Goal: Check status

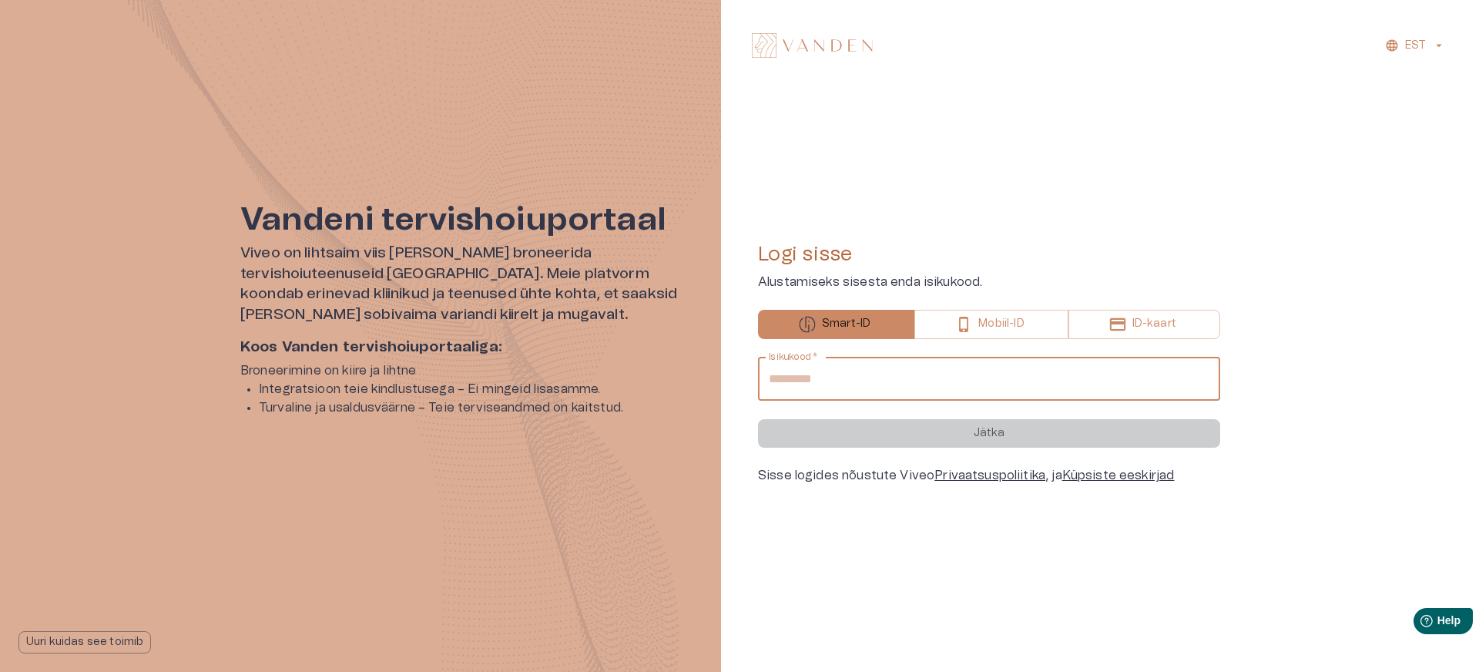
click at [979, 379] on input "Isikukood   *" at bounding box center [989, 379] width 462 height 43
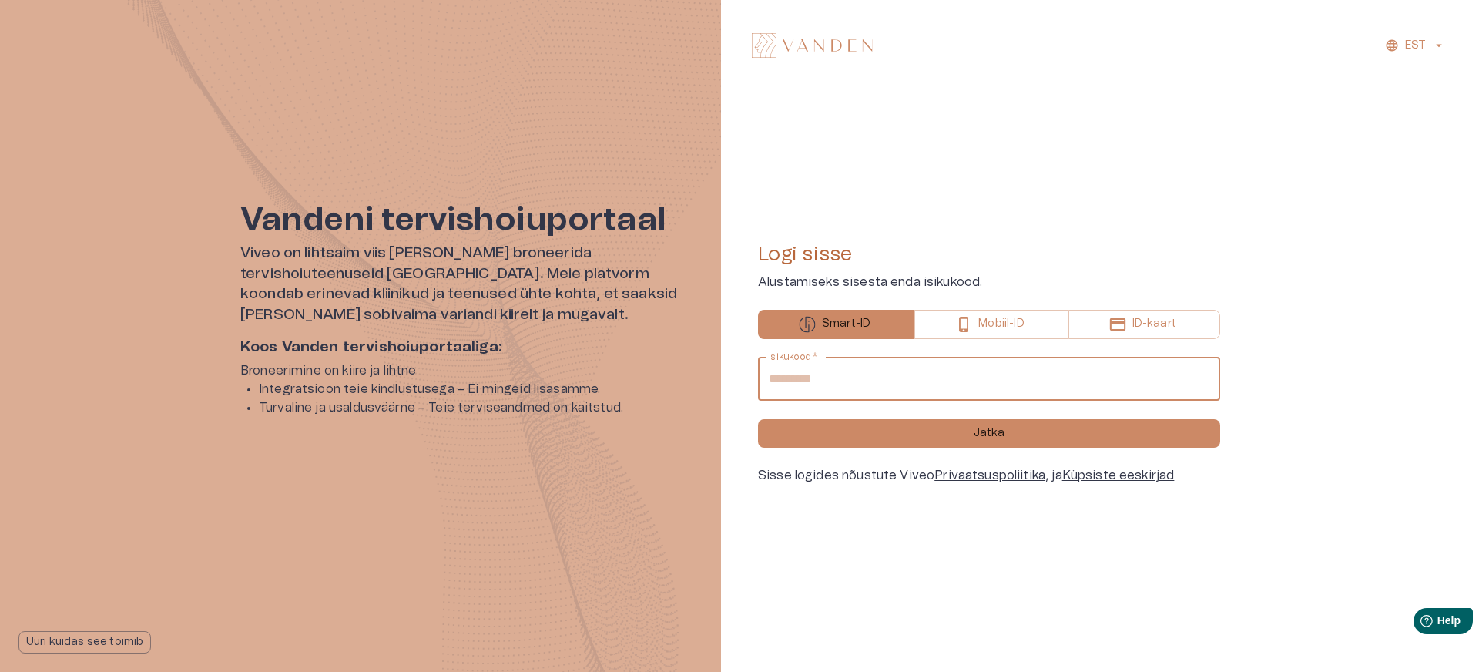
type input "**********"
click at [758, 419] on button "Jätka" at bounding box center [989, 433] width 462 height 29
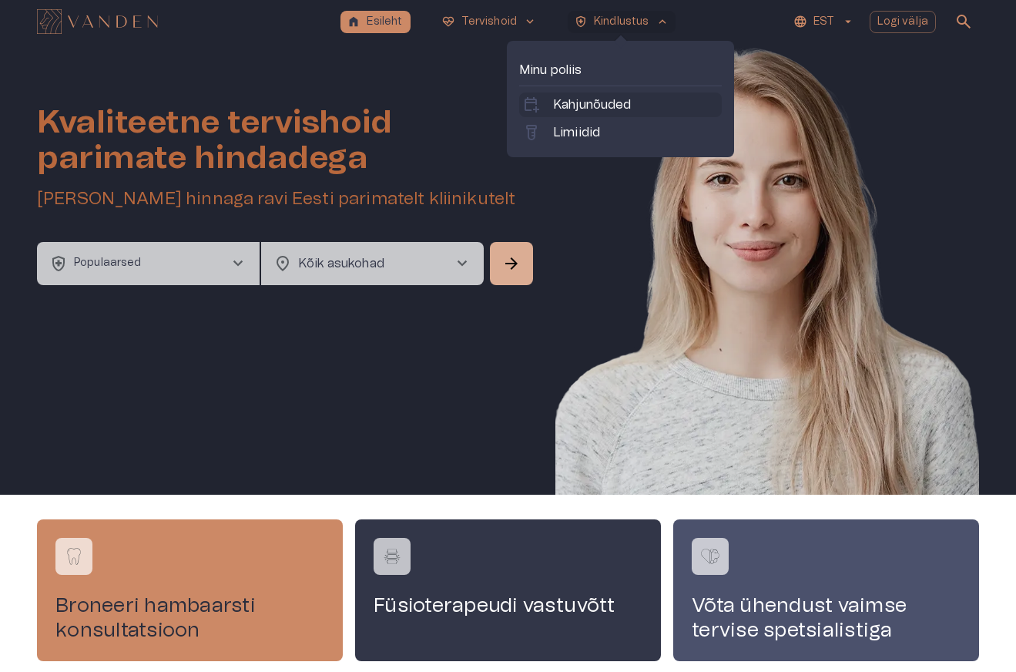
click at [606, 111] on p "Kahjunõuded" at bounding box center [592, 105] width 79 height 18
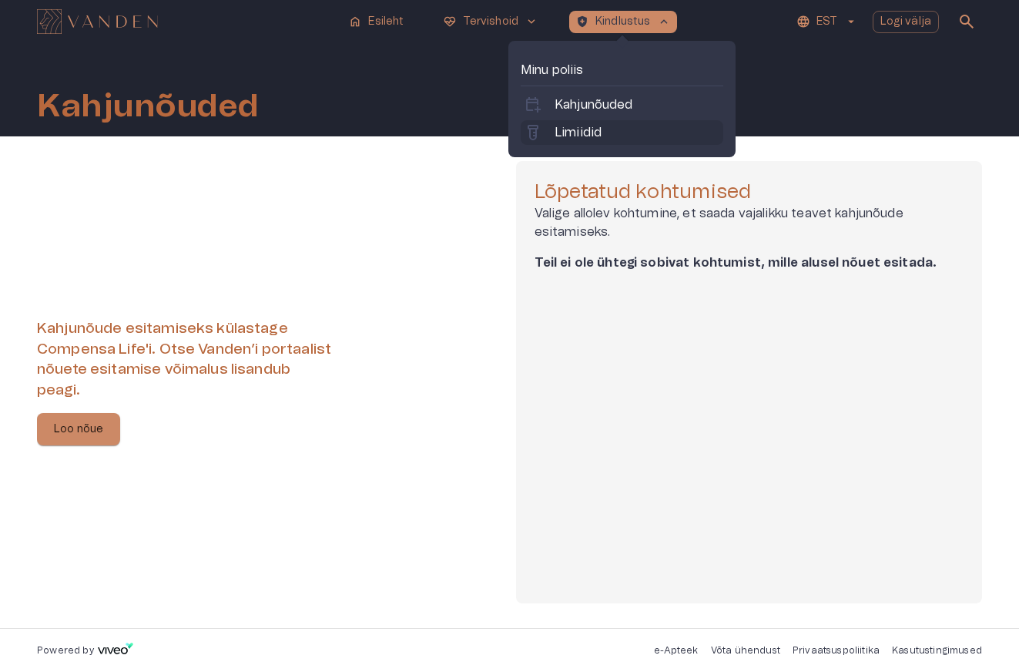
click at [583, 129] on p "Limiidid" at bounding box center [578, 132] width 47 height 18
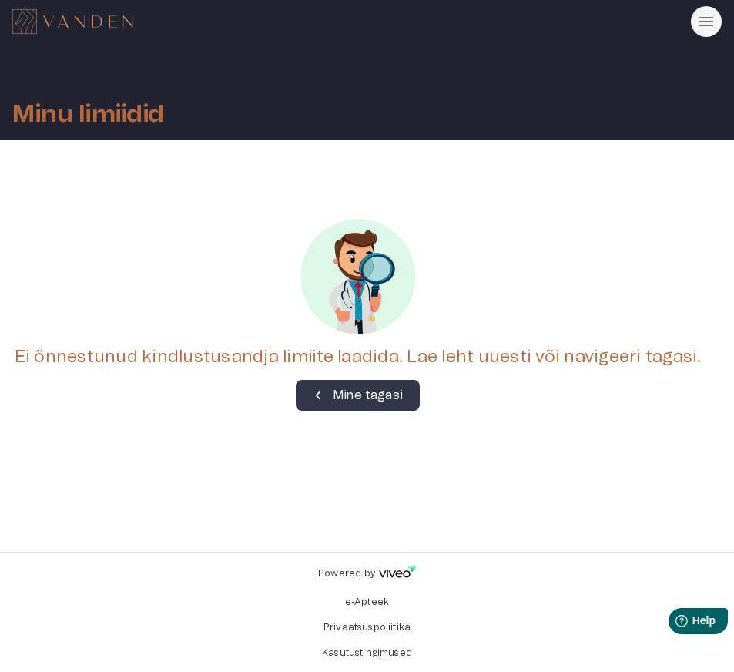
click at [617, 424] on div "Ei õnnestunud kindlustusandja limiite laadida. Lae leht uuesti või navigeeri ta…" at bounding box center [367, 293] width 734 height 307
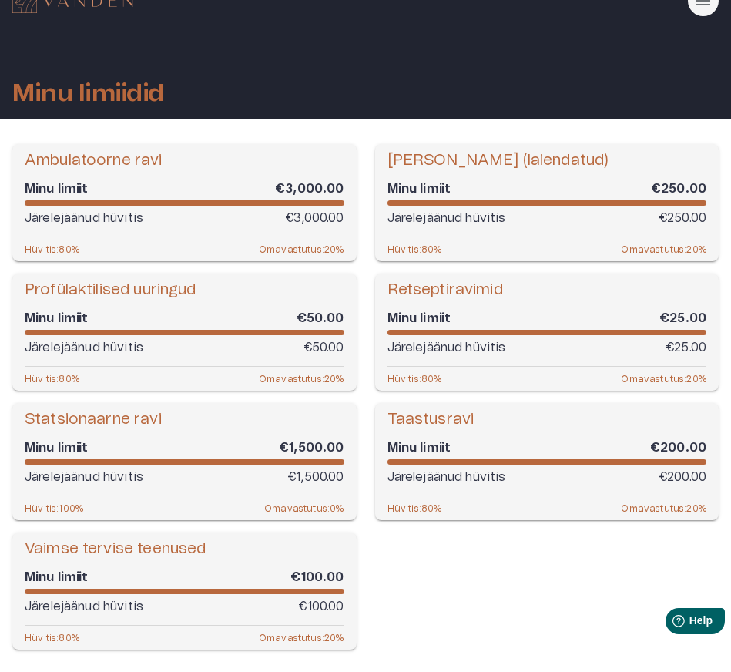
scroll to position [25, 0]
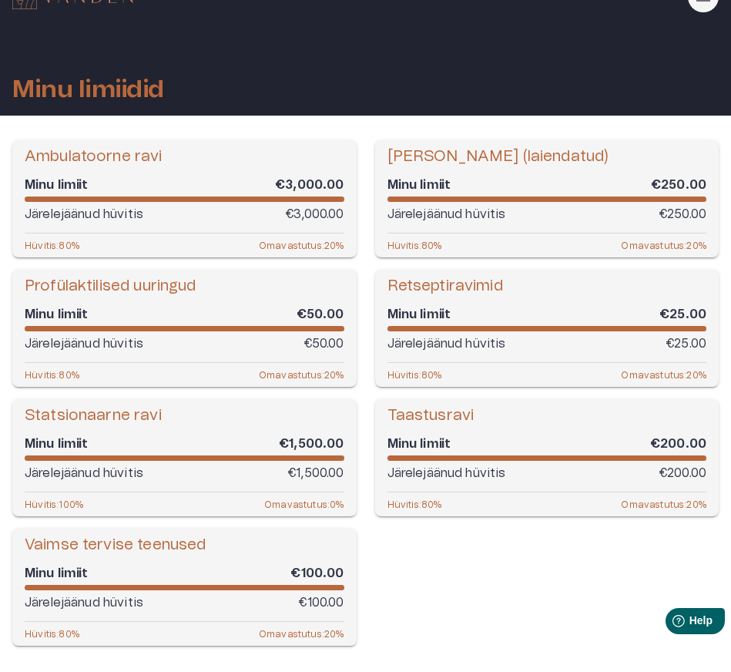
click at [494, 572] on div "Ambulatoorne ravi Minu limiit €3,000.00 Järelejäänud hüvitis €3,000.00 Hüvitis …" at bounding box center [356, 387] width 725 height 518
